Goal: Register for event/course

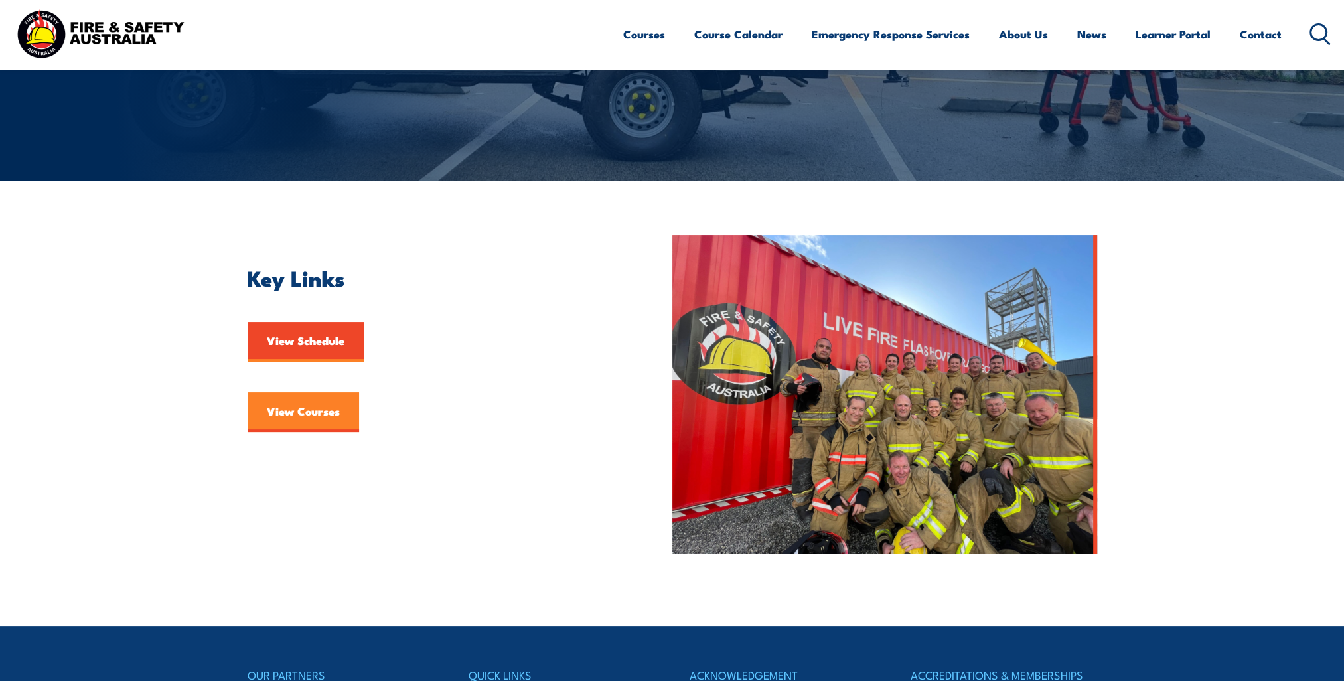
drag, startPoint x: 0, startPoint y: 0, endPoint x: 300, endPoint y: 408, distance: 506.7
click at [300, 408] on link "View Courses" at bounding box center [304, 412] width 112 height 40
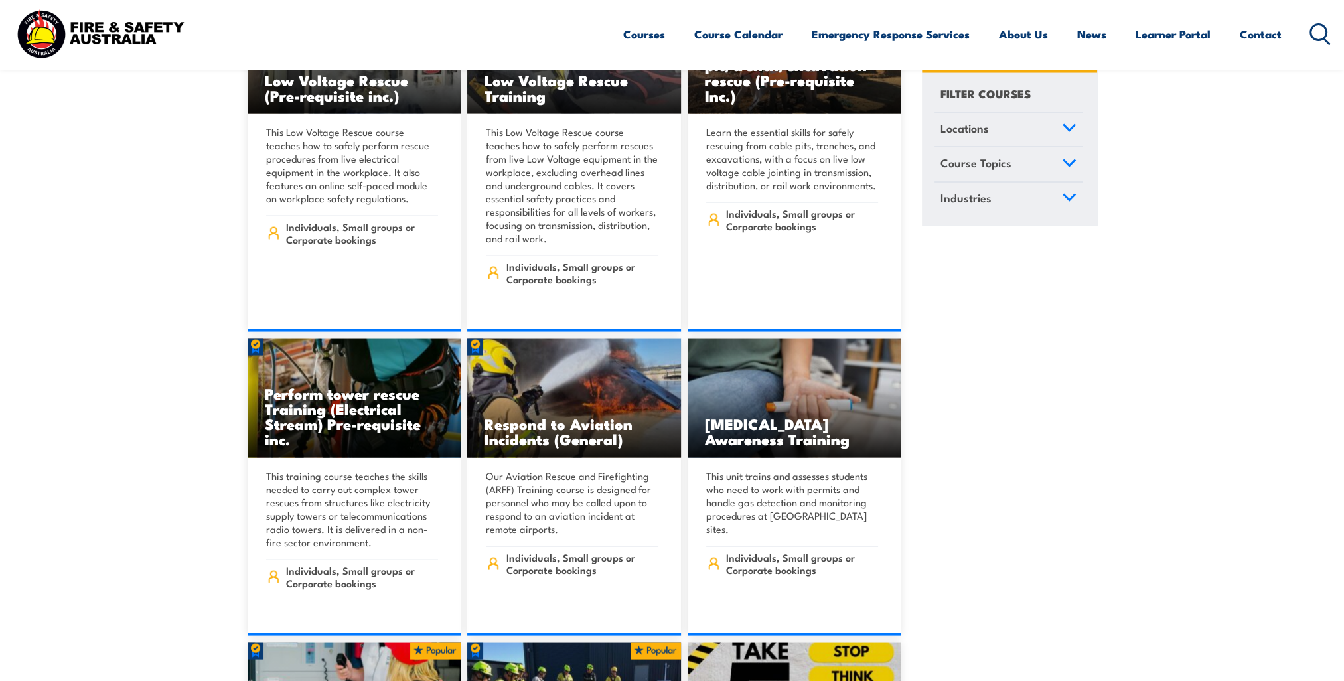
scroll to position [3917, 0]
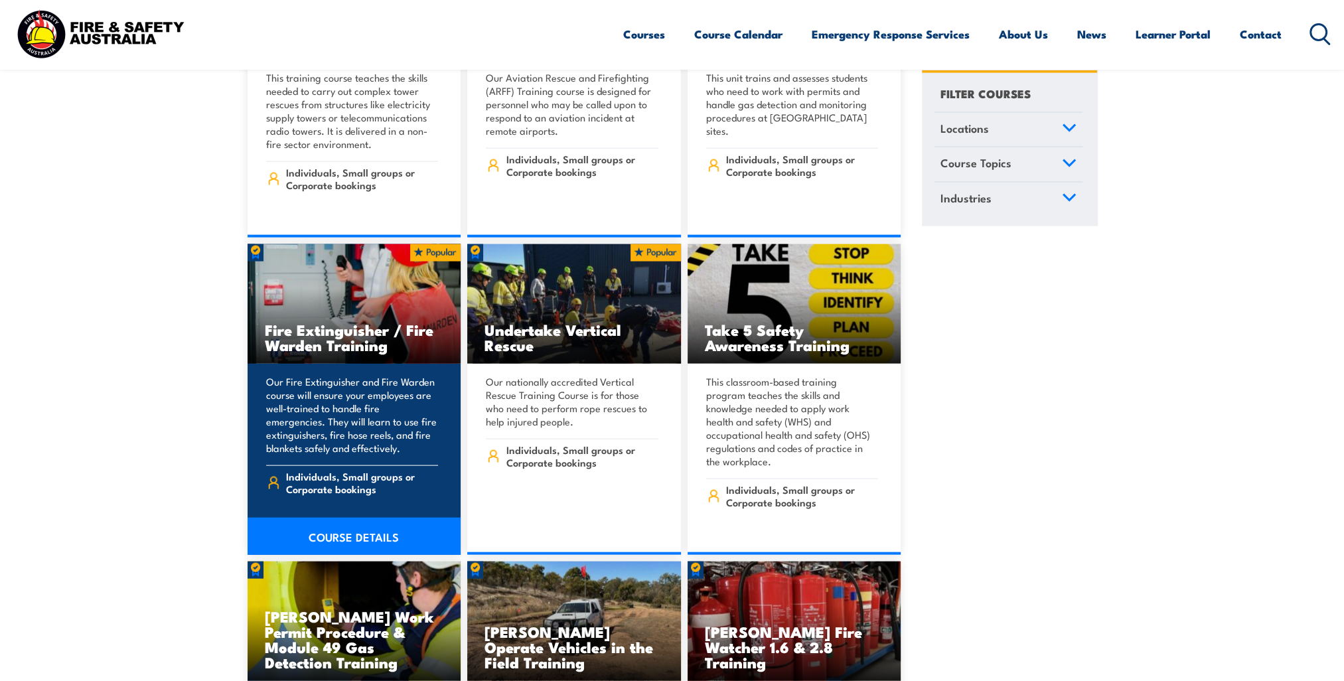
click at [356, 322] on h3 "Fire Extinguisher / Fire Warden Training" at bounding box center [354, 337] width 179 height 31
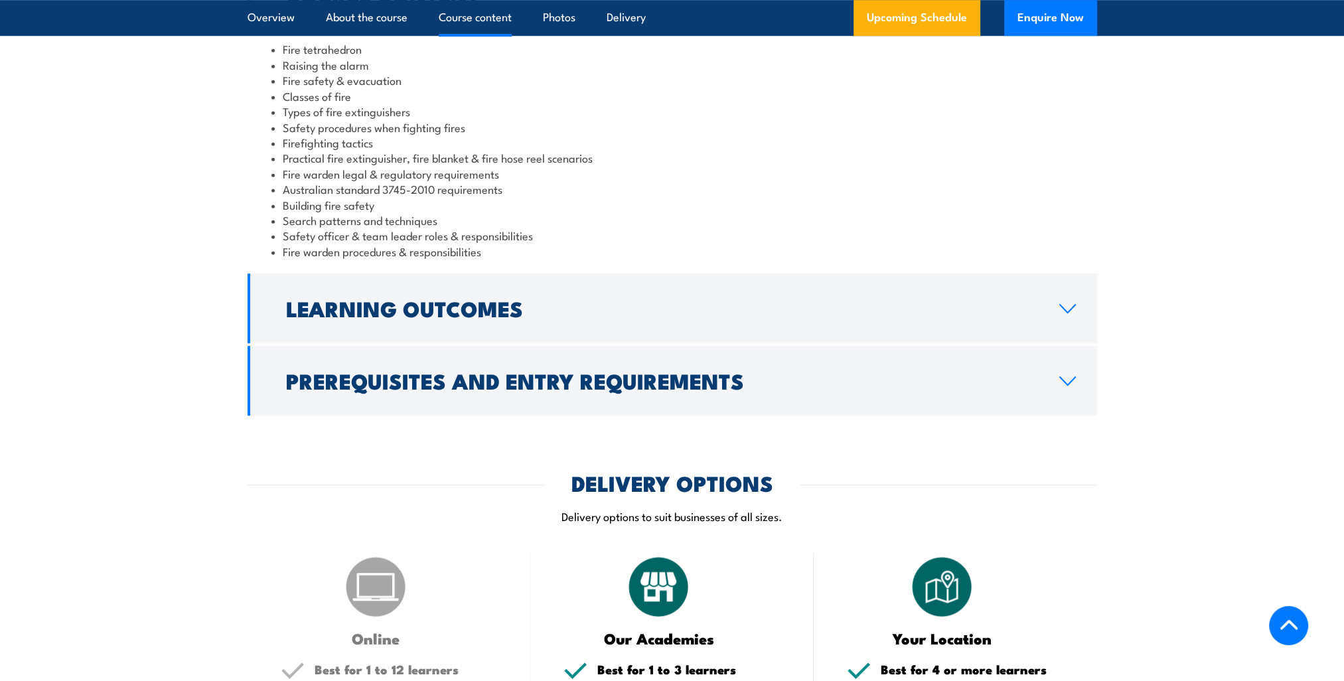
scroll to position [929, 0]
